Goal: Information Seeking & Learning: Learn about a topic

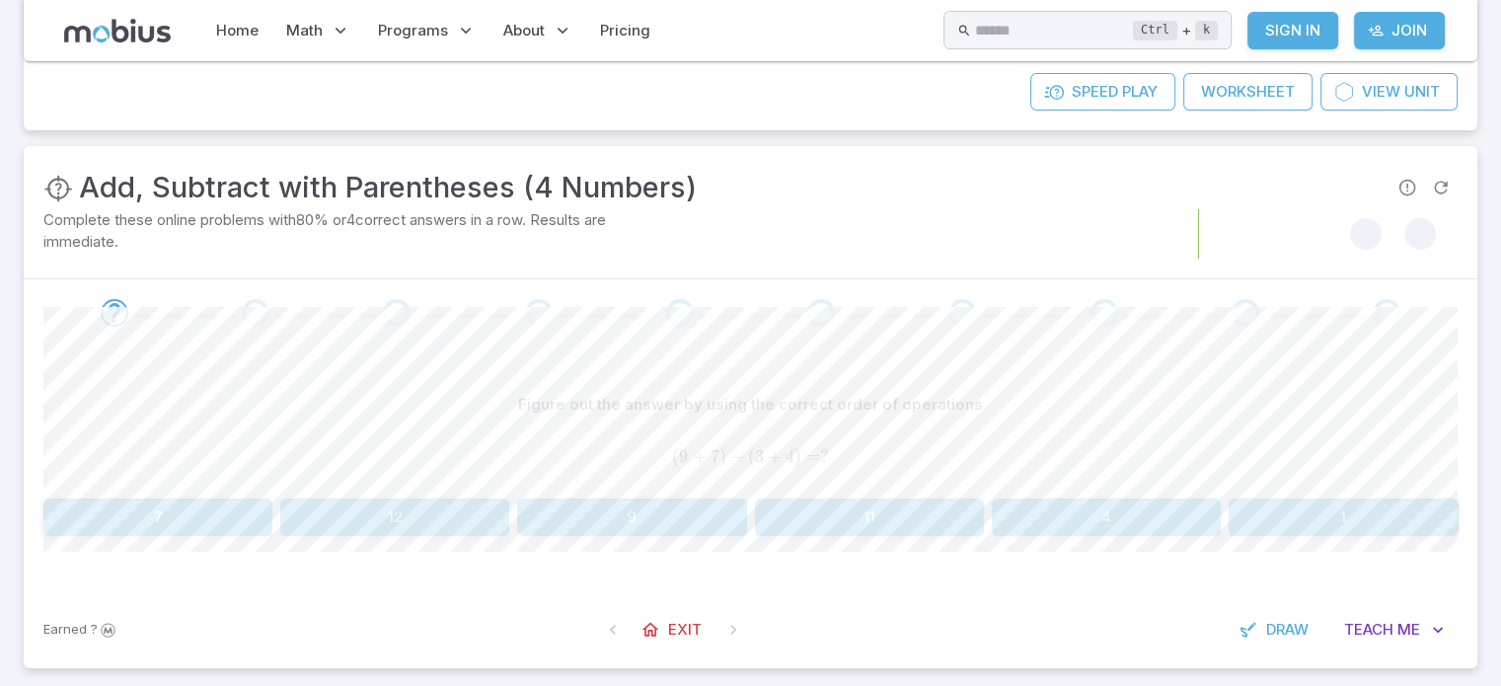
scroll to position [198, 0]
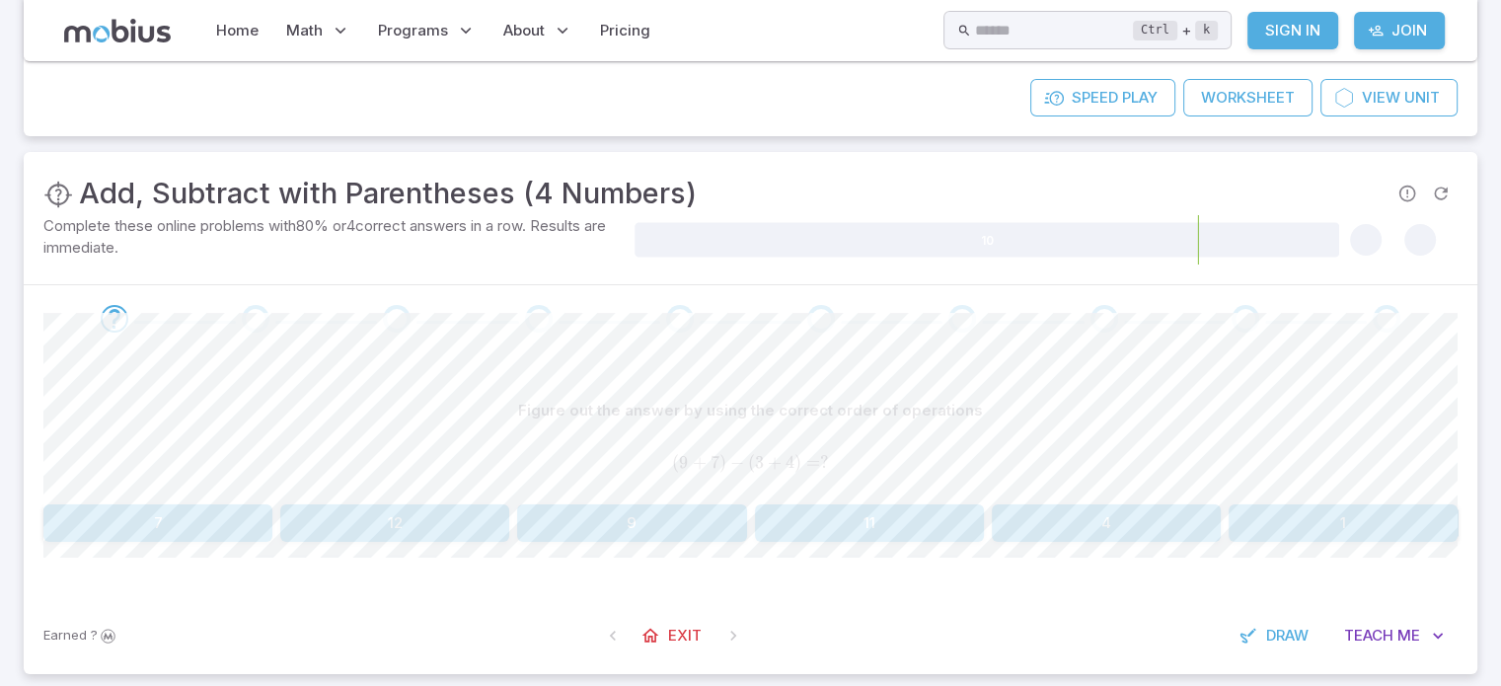
click at [681, 520] on button "9" at bounding box center [631, 523] width 229 height 38
click at [114, 515] on button "7" at bounding box center [157, 523] width 229 height 38
click at [1084, 527] on button "9" at bounding box center [1106, 523] width 229 height 38
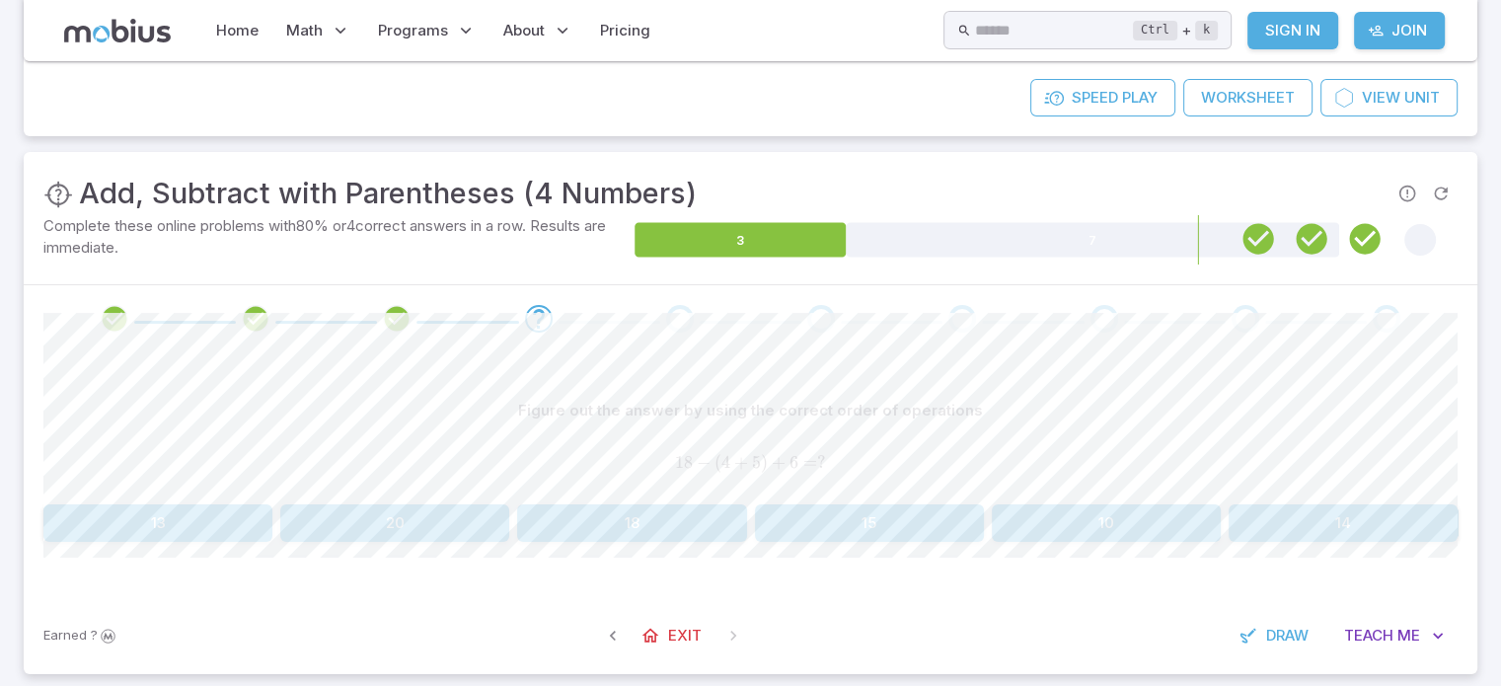
click at [866, 523] on button "15" at bounding box center [869, 523] width 229 height 38
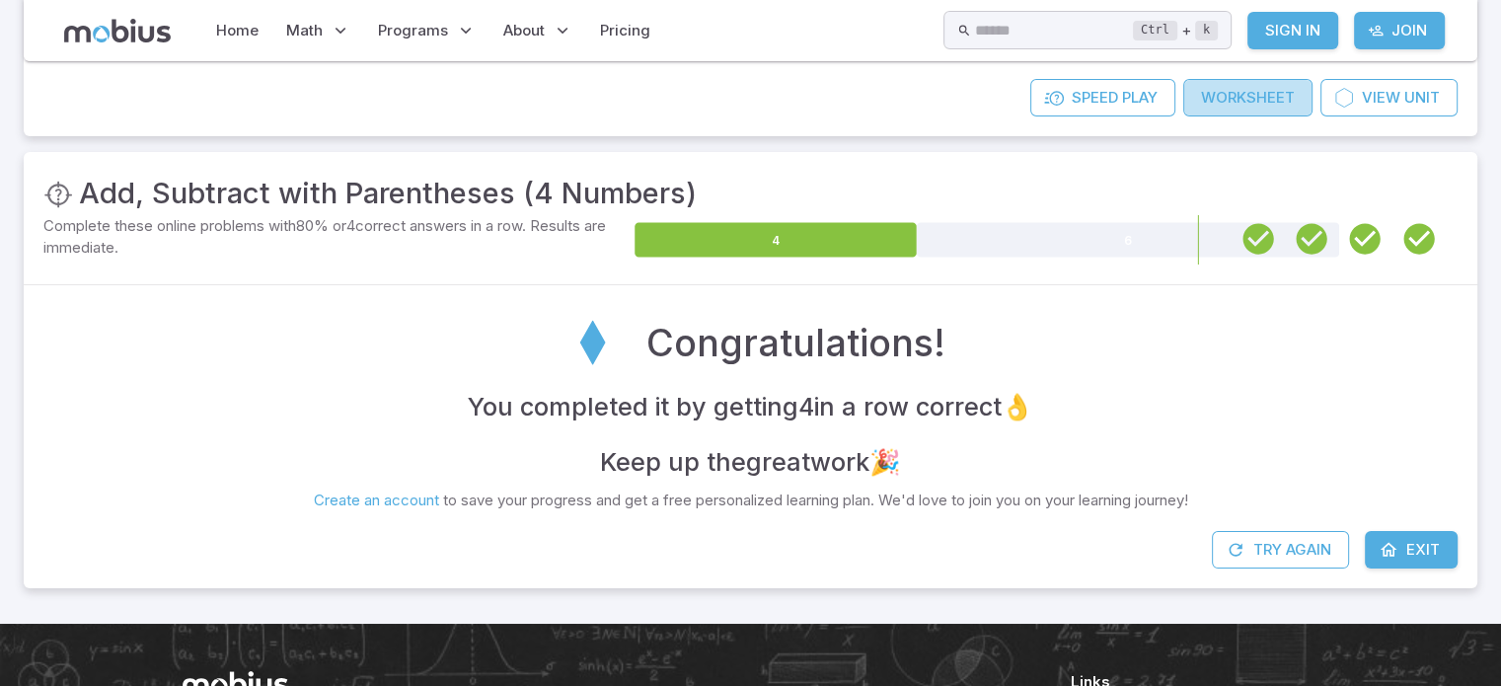
click at [1253, 104] on link "Worksheet" at bounding box center [1247, 98] width 129 height 38
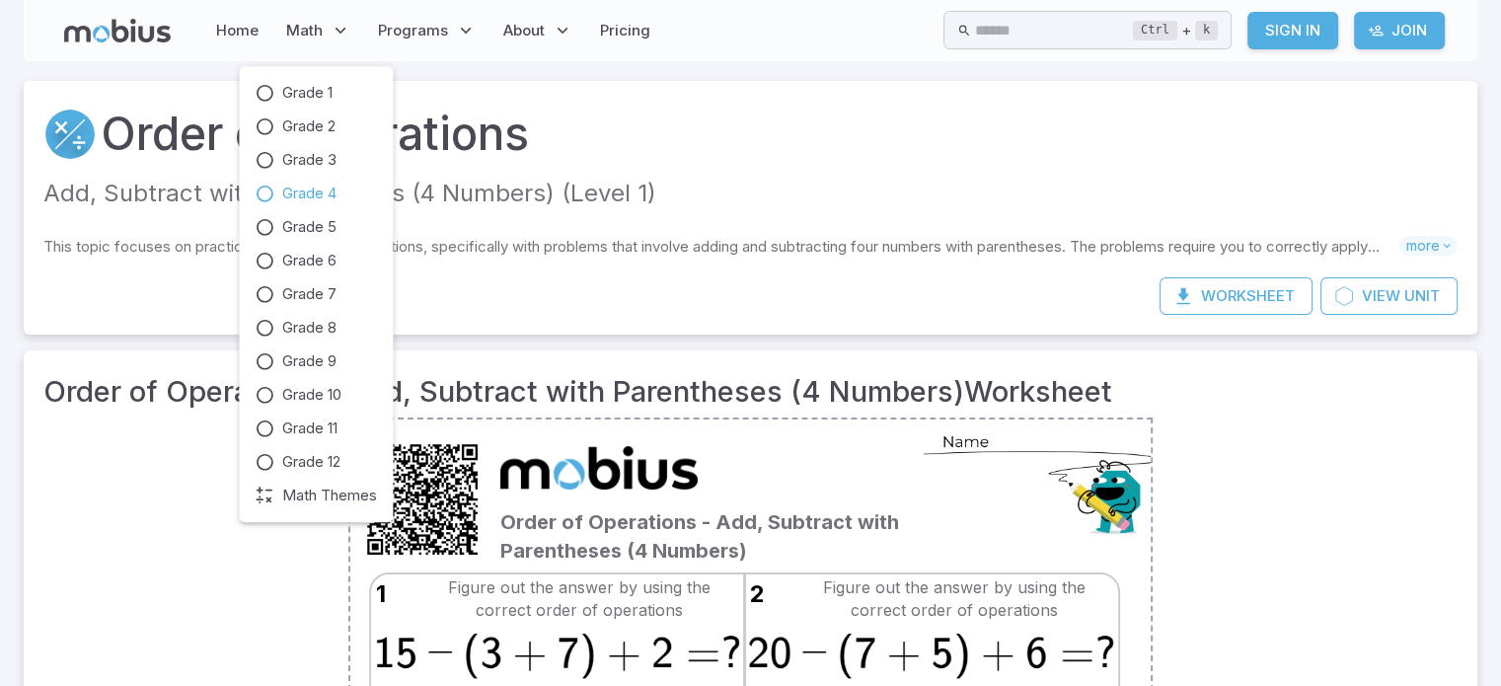
click at [308, 197] on span "Grade 4" at bounding box center [309, 194] width 54 height 22
